Goal: Task Accomplishment & Management: Use online tool/utility

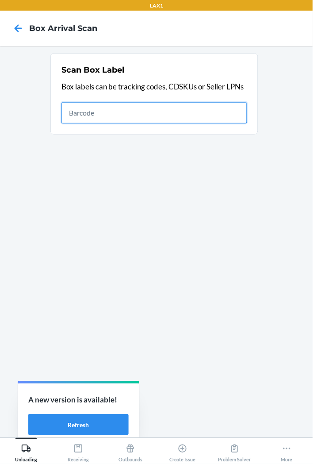
click at [122, 114] on input "text" at bounding box center [154, 112] width 186 height 21
type input "1zx8r1710393254459"
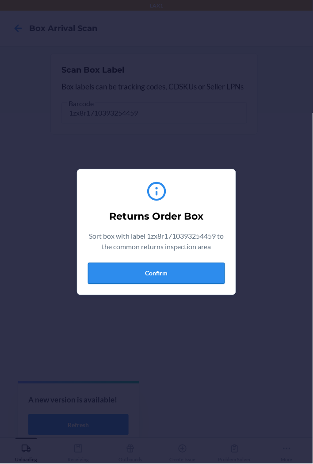
click at [192, 274] on button "Confirm" at bounding box center [156, 273] width 137 height 21
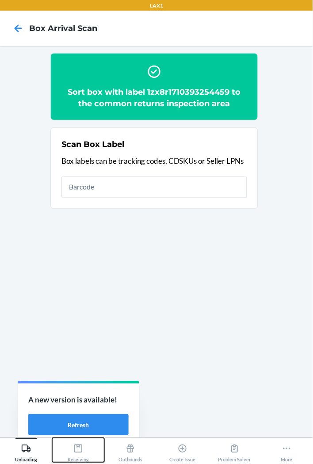
click at [82, 455] on div "Receiving" at bounding box center [78, 451] width 21 height 22
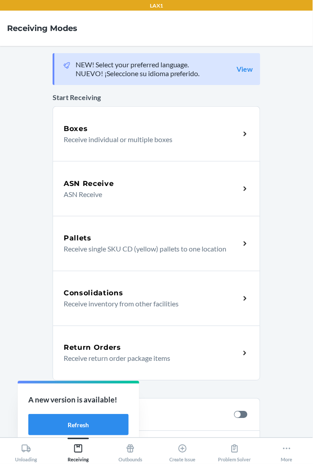
click at [134, 359] on p "Receive return order package items" at bounding box center [148, 358] width 169 height 11
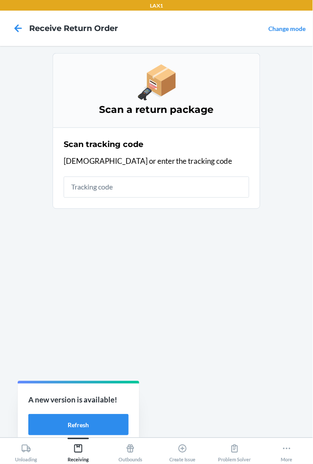
click at [139, 184] on input "text" at bounding box center [157, 186] width 186 height 21
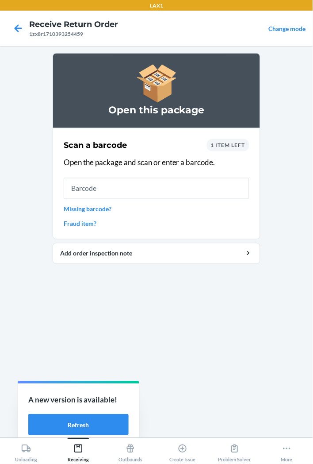
click at [237, 144] on span "1 item left" at bounding box center [228, 145] width 35 height 7
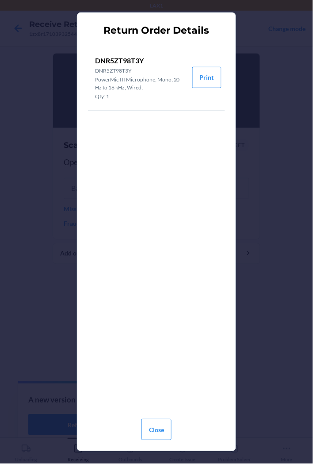
click at [137, 58] on p "DNR5ZT98T3Y" at bounding box center [140, 60] width 90 height 11
copy p "DNR5ZT98T3Y"
click at [157, 428] on button "Close" at bounding box center [157, 429] width 30 height 21
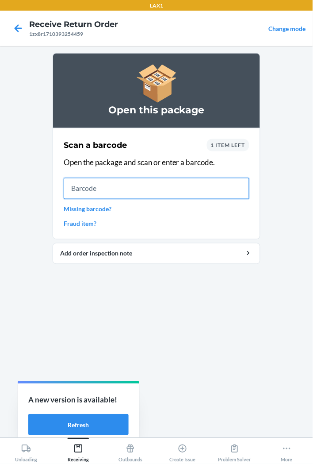
click at [152, 190] on input "text" at bounding box center [157, 188] width 186 height 21
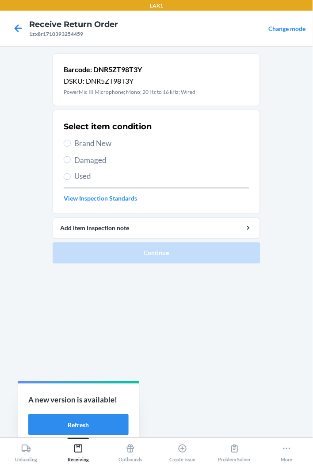
click at [99, 163] on span "Damaged" at bounding box center [161, 160] width 175 height 12
click at [71, 163] on input "Damaged" at bounding box center [67, 159] width 7 height 7
radio input "true"
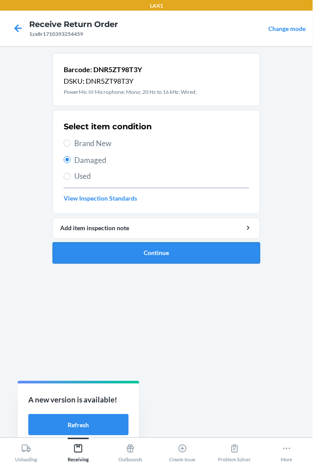
click at [164, 254] on button "Continue" at bounding box center [157, 252] width 208 height 21
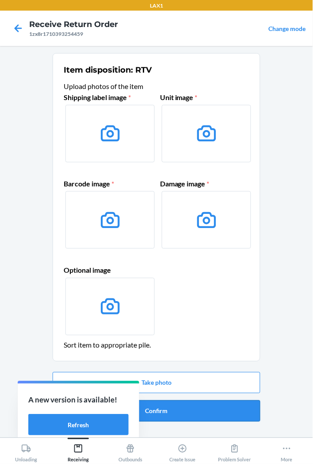
click at [193, 412] on button "Confirm" at bounding box center [157, 410] width 208 height 21
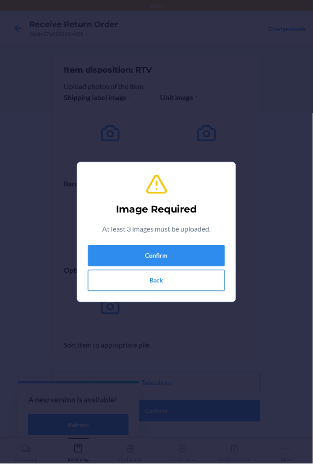
click at [202, 280] on button "Back" at bounding box center [156, 280] width 137 height 21
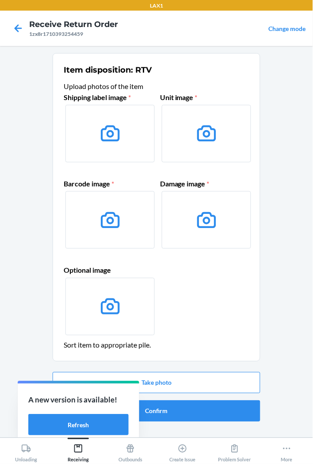
click at [297, 418] on main "Item disposition: RTV Upload photos of the item Shipping label image * Unit ima…" at bounding box center [156, 241] width 313 height 391
click at [194, 414] on button "Confirm" at bounding box center [157, 410] width 208 height 21
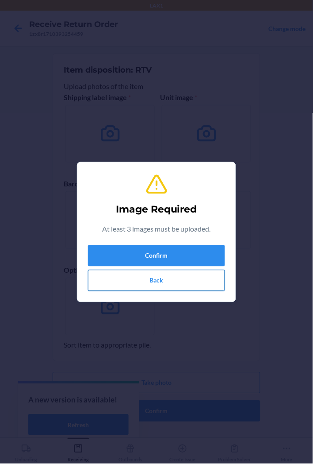
click at [175, 283] on button "Back" at bounding box center [156, 280] width 137 height 21
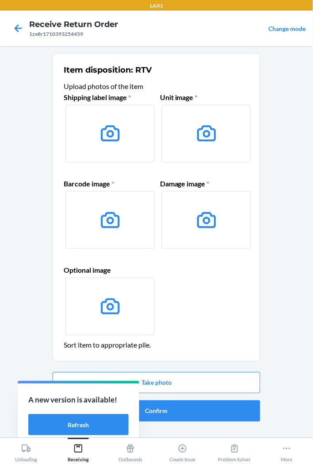
click at [126, 135] on label at bounding box center [109, 134] width 89 height 58
click at [0, 0] on input "file" at bounding box center [0, 0] width 0 height 0
click at [173, 387] on button "Take photo" at bounding box center [157, 382] width 208 height 21
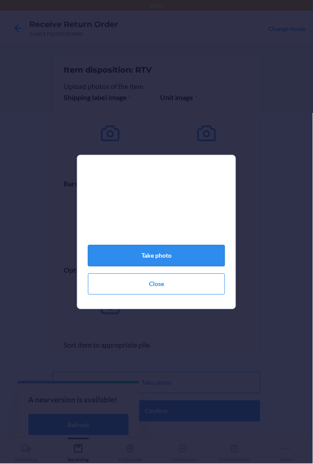
click at [181, 258] on button "Take photo" at bounding box center [156, 255] width 137 height 21
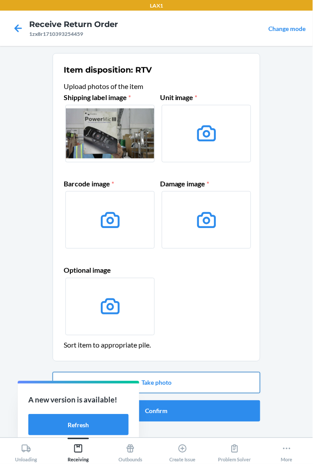
click at [208, 386] on button "Take photo" at bounding box center [157, 382] width 208 height 21
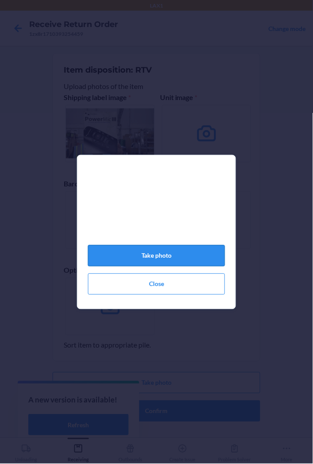
click at [215, 263] on button "Take photo" at bounding box center [156, 255] width 137 height 21
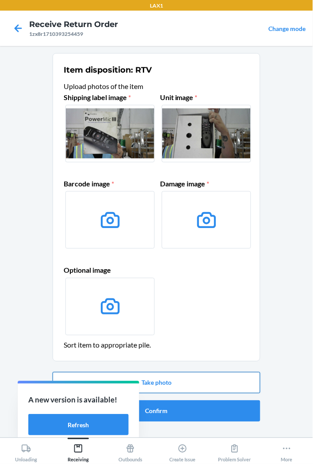
click at [214, 386] on button "Take photo" at bounding box center [157, 382] width 208 height 21
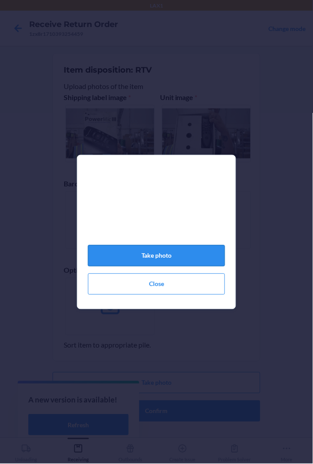
click at [200, 257] on button "Take photo" at bounding box center [156, 255] width 137 height 21
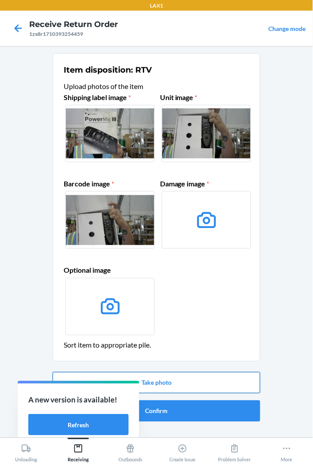
click at [190, 381] on button "Take photo" at bounding box center [157, 382] width 208 height 21
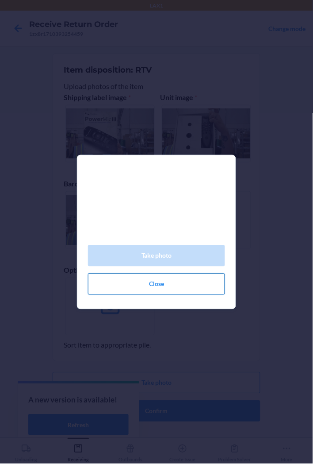
click at [193, 289] on button "Close" at bounding box center [156, 283] width 137 height 21
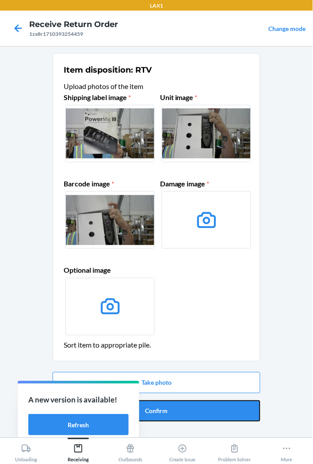
click at [194, 411] on button "Confirm" at bounding box center [157, 410] width 208 height 21
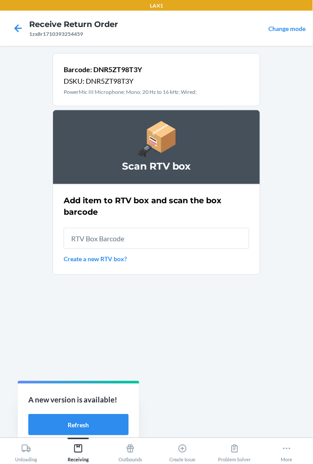
click at [117, 260] on link "Create a new RTV box?" at bounding box center [157, 258] width 186 height 9
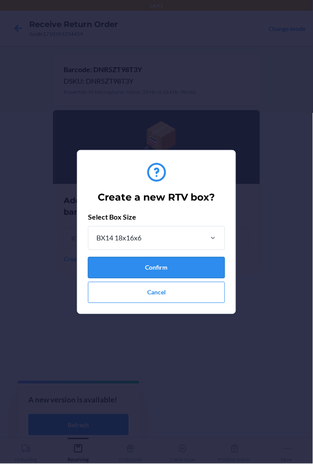
click at [163, 269] on button "Confirm" at bounding box center [156, 267] width 137 height 21
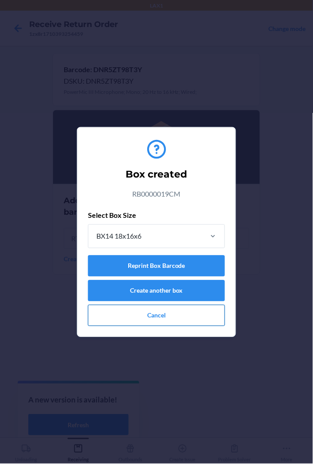
click at [191, 319] on button "Cancel" at bounding box center [156, 315] width 137 height 21
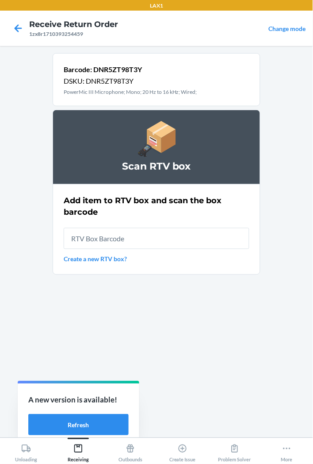
type input "rb0000019cm"
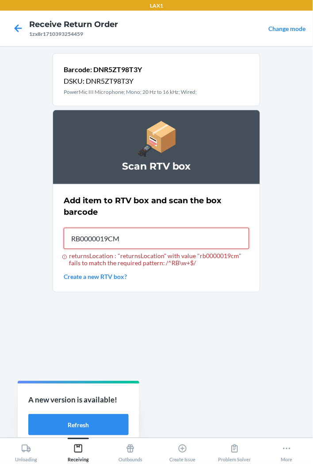
type input "RB0000019CM"
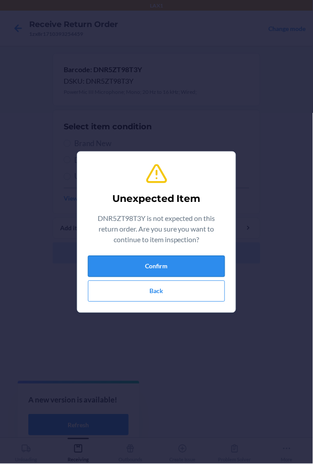
click at [192, 268] on button "Confirm" at bounding box center [156, 266] width 137 height 21
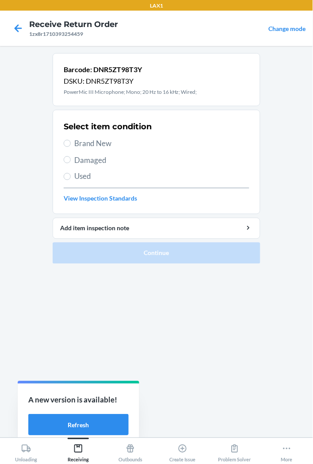
click at [91, 161] on span "Damaged" at bounding box center [161, 160] width 175 height 12
click at [71, 161] on input "Damaged" at bounding box center [67, 159] width 7 height 7
radio input "true"
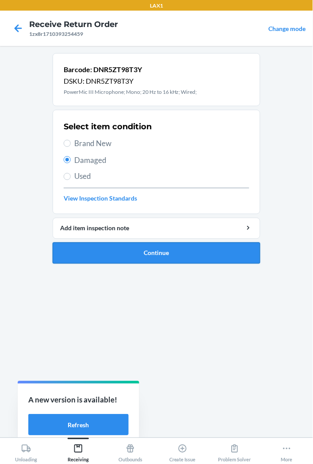
click at [161, 254] on button "Continue" at bounding box center [157, 252] width 208 height 21
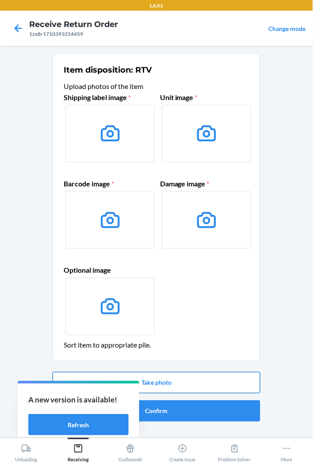
click at [182, 384] on button "Take photo" at bounding box center [157, 382] width 208 height 21
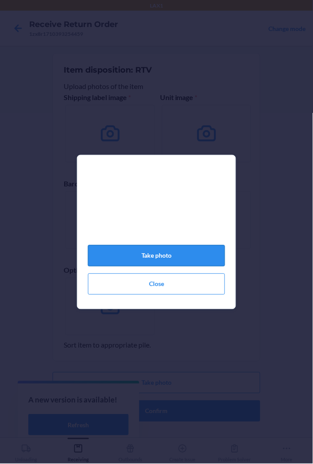
click at [166, 261] on button "Take photo" at bounding box center [156, 255] width 137 height 21
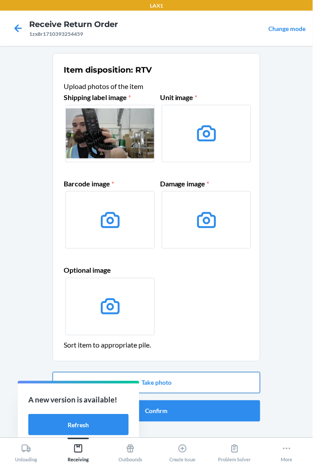
click at [174, 387] on button "Take photo" at bounding box center [157, 382] width 208 height 21
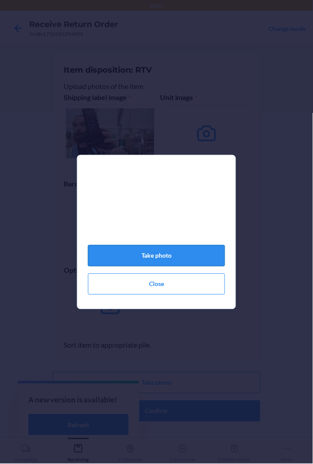
click at [189, 262] on button "Take photo" at bounding box center [156, 255] width 137 height 21
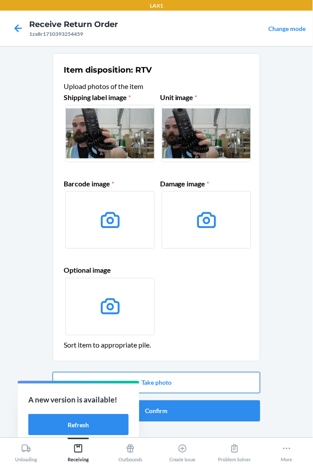
click at [203, 381] on button "Take photo" at bounding box center [157, 382] width 208 height 21
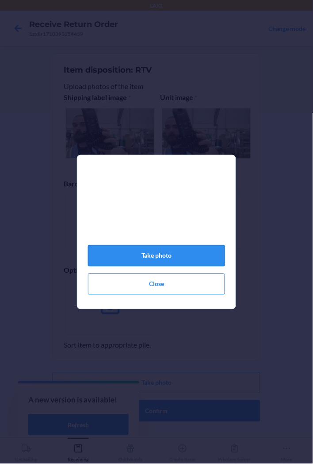
click at [181, 262] on button "Take photo" at bounding box center [156, 255] width 137 height 21
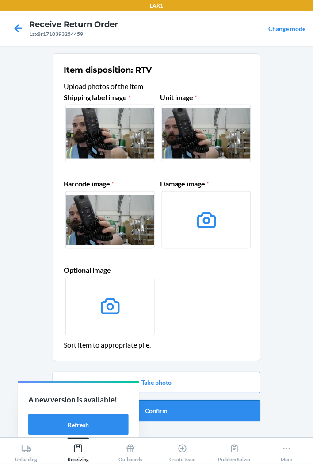
click at [188, 413] on button "Confirm" at bounding box center [157, 410] width 208 height 21
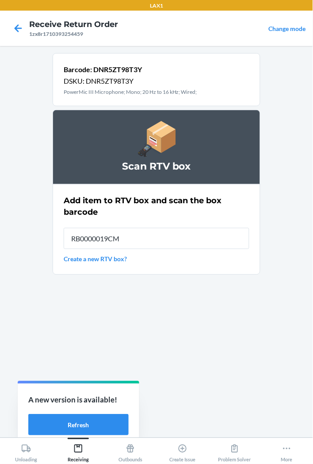
type input "RB0000019CM"
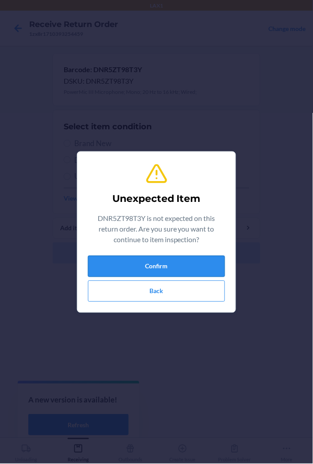
click at [167, 267] on button "Confirm" at bounding box center [156, 266] width 137 height 21
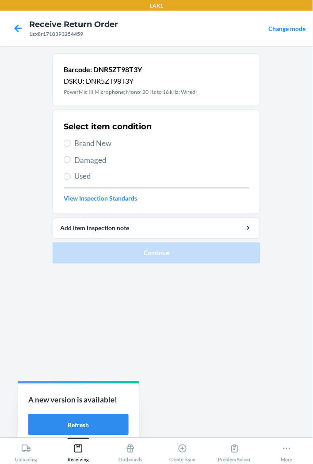
click at [103, 160] on span "Damaged" at bounding box center [161, 160] width 175 height 12
click at [71, 160] on input "Damaged" at bounding box center [67, 159] width 7 height 7
radio input "true"
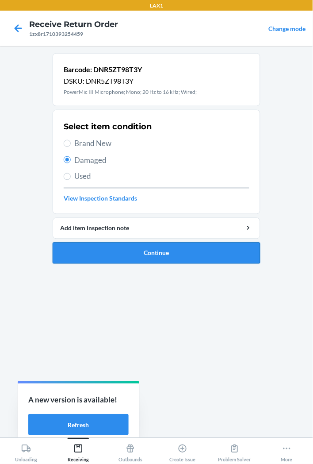
click at [135, 257] on button "Continue" at bounding box center [157, 252] width 208 height 21
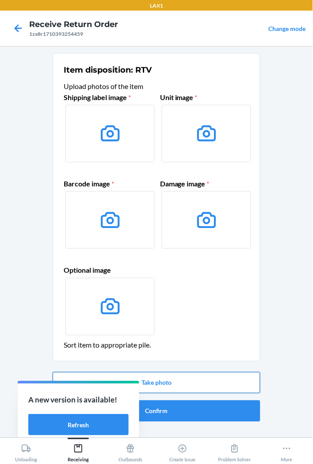
click at [183, 383] on button "Take photo" at bounding box center [157, 382] width 208 height 21
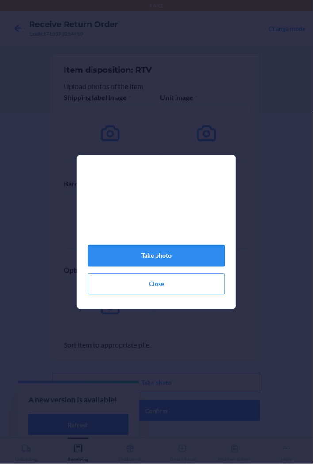
click at [175, 261] on button "Take photo" at bounding box center [156, 255] width 137 height 21
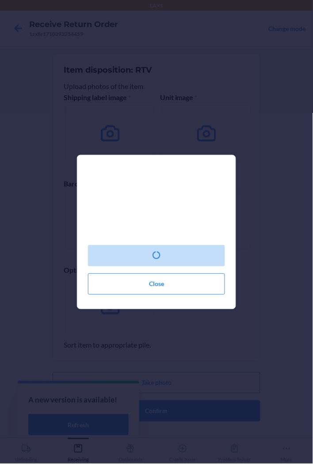
click at [204, 222] on video at bounding box center [156, 207] width 137 height 69
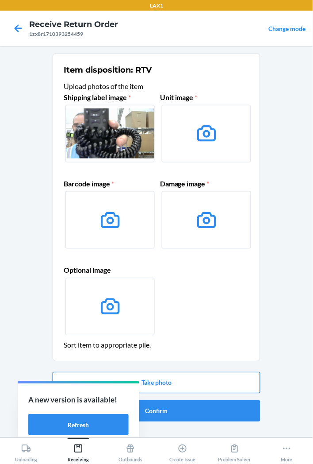
click at [171, 382] on button "Take photo" at bounding box center [157, 382] width 208 height 21
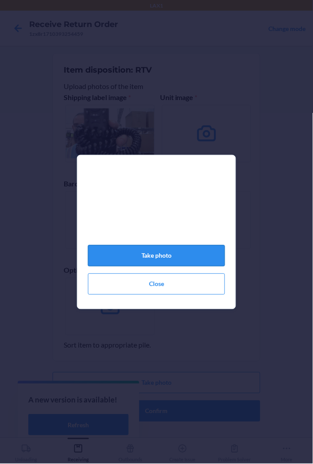
click at [172, 262] on button "Take photo" at bounding box center [156, 255] width 137 height 21
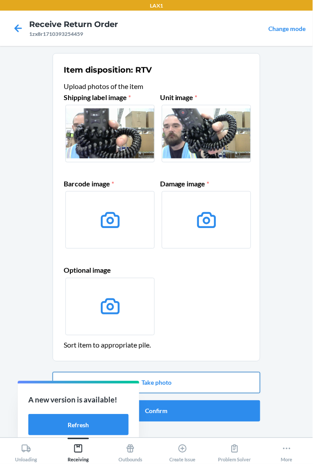
click at [166, 379] on button "Take photo" at bounding box center [157, 382] width 208 height 21
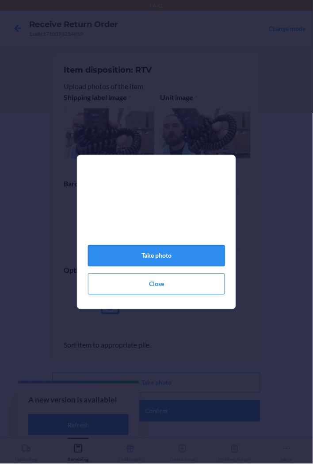
click at [168, 259] on button "Take photo" at bounding box center [156, 255] width 137 height 21
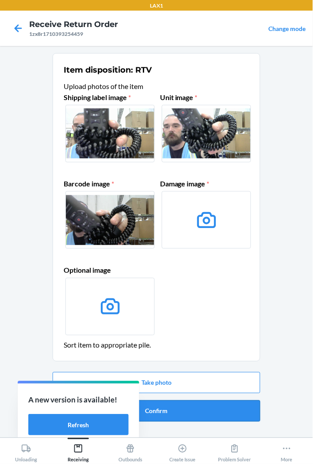
click at [214, 411] on button "Confirm" at bounding box center [157, 410] width 208 height 21
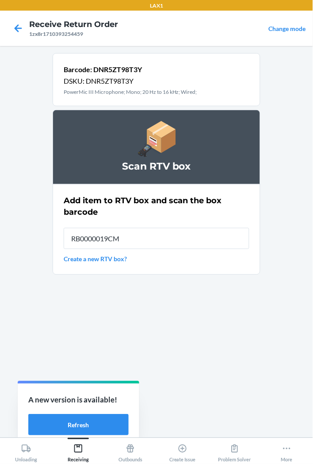
type input "RB0000019CM"
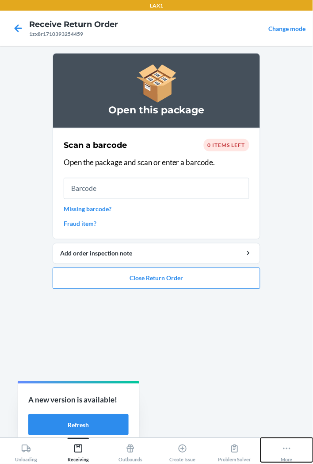
click at [292, 452] on icon at bounding box center [287, 449] width 10 height 10
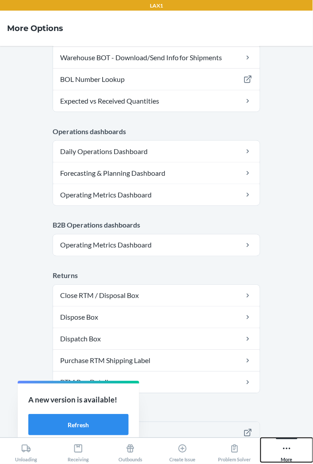
scroll to position [409, 0]
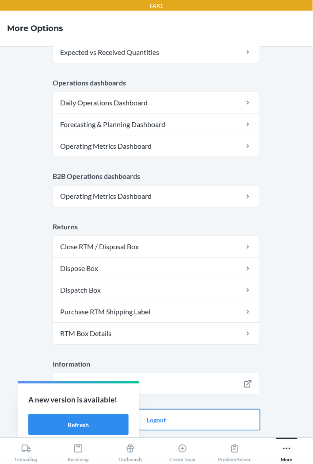
click at [183, 421] on button "Logout" at bounding box center [157, 419] width 208 height 21
